Goal: Obtain resource: Obtain resource

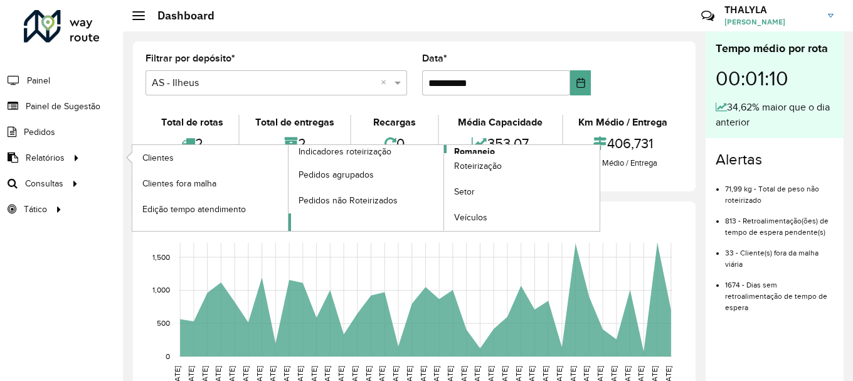
click at [481, 148] on span "Romaneio" at bounding box center [474, 151] width 41 height 13
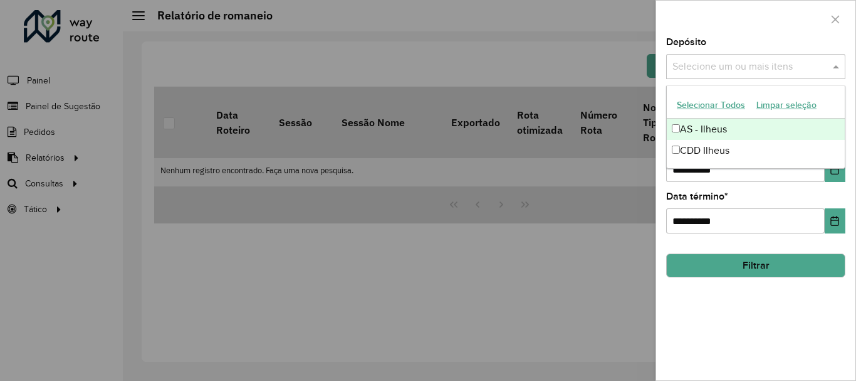
click at [743, 70] on input "text" at bounding box center [749, 67] width 160 height 15
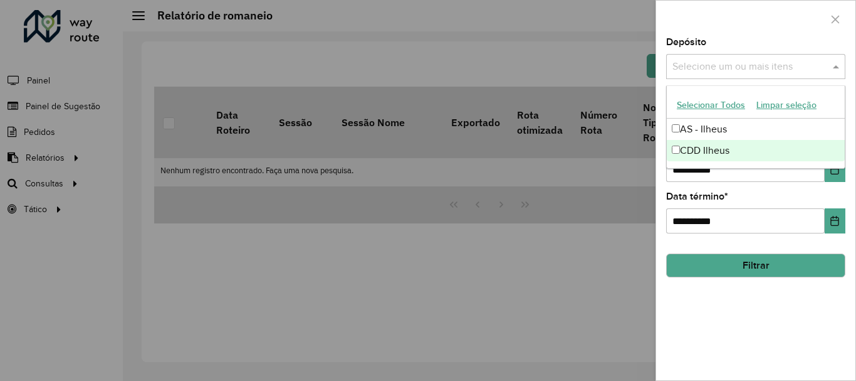
click at [732, 155] on div "CDD Ilheus" at bounding box center [756, 150] width 178 height 21
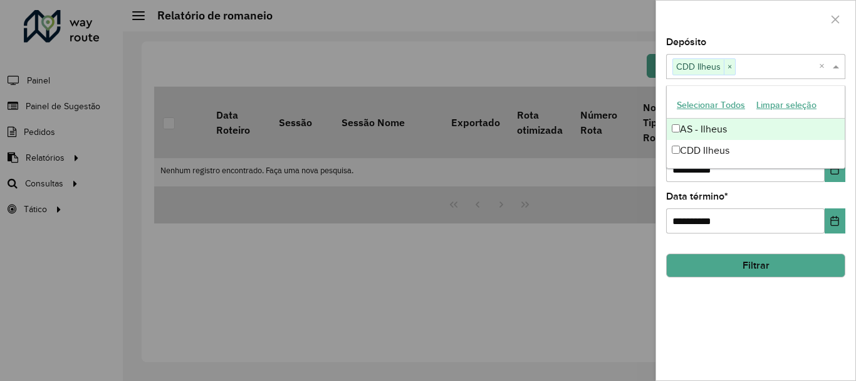
click at [765, 31] on div at bounding box center [755, 19] width 199 height 37
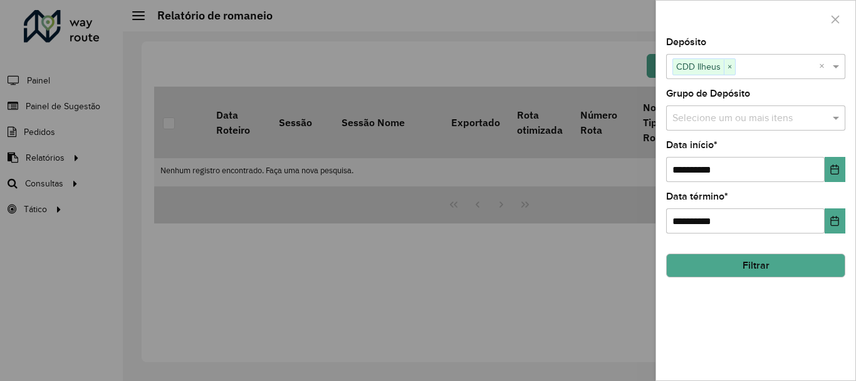
click at [767, 127] on div "Selecione um ou mais itens" at bounding box center [755, 117] width 179 height 25
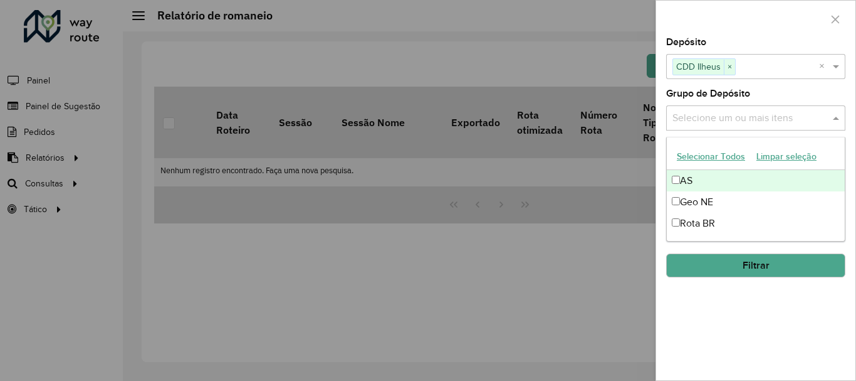
click at [723, 154] on button "Selecionar Todos" at bounding box center [711, 156] width 80 height 19
click at [772, 28] on div at bounding box center [755, 19] width 199 height 37
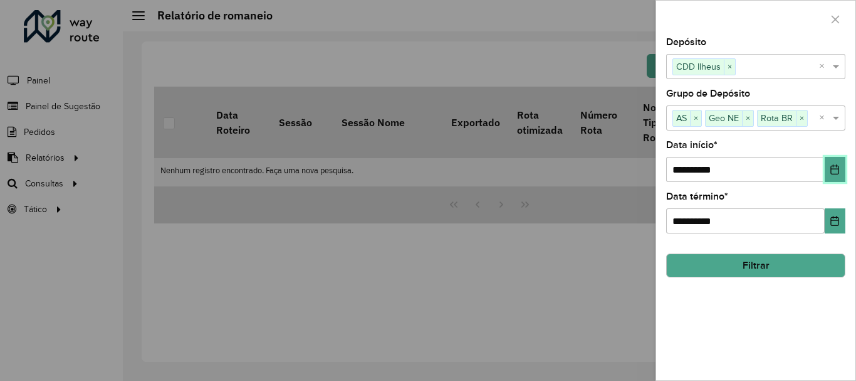
click at [828, 176] on button "Choose Date" at bounding box center [835, 169] width 21 height 25
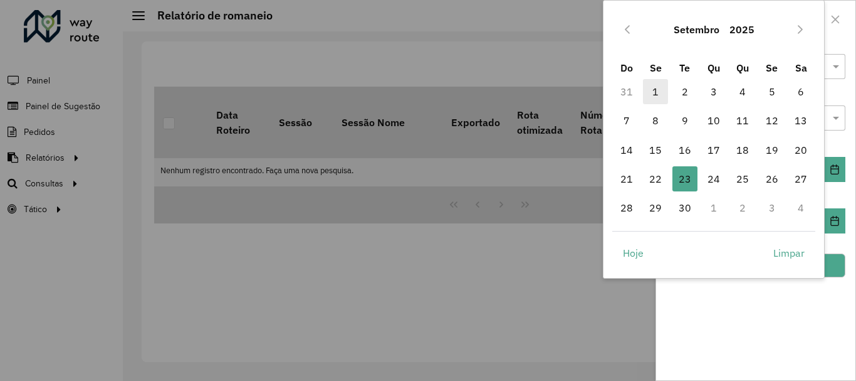
click at [657, 88] on span "1" at bounding box center [655, 91] width 25 height 25
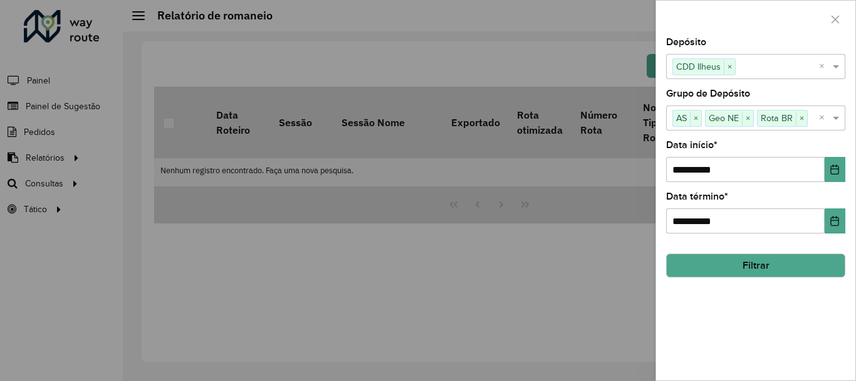
click at [767, 266] on button "Filtrar" at bounding box center [755, 265] width 179 height 24
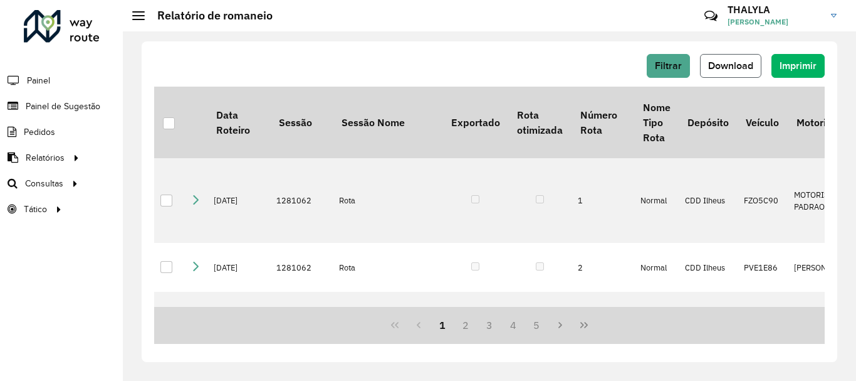
click at [733, 67] on span "Download" at bounding box center [730, 65] width 45 height 11
